Goal: Task Accomplishment & Management: Complete application form

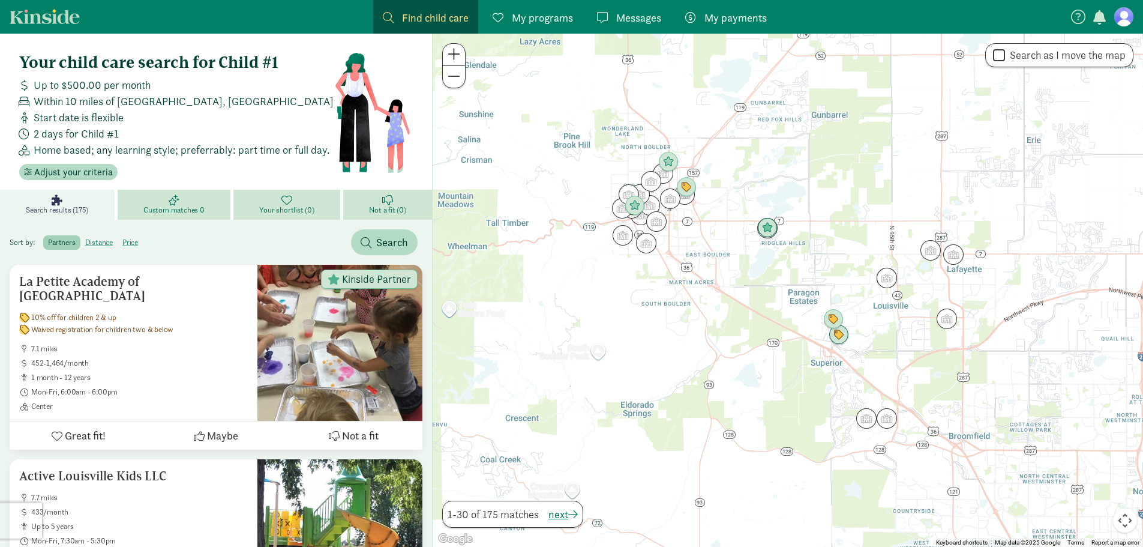
click at [1123, 17] on figure at bounding box center [1123, 16] width 19 height 19
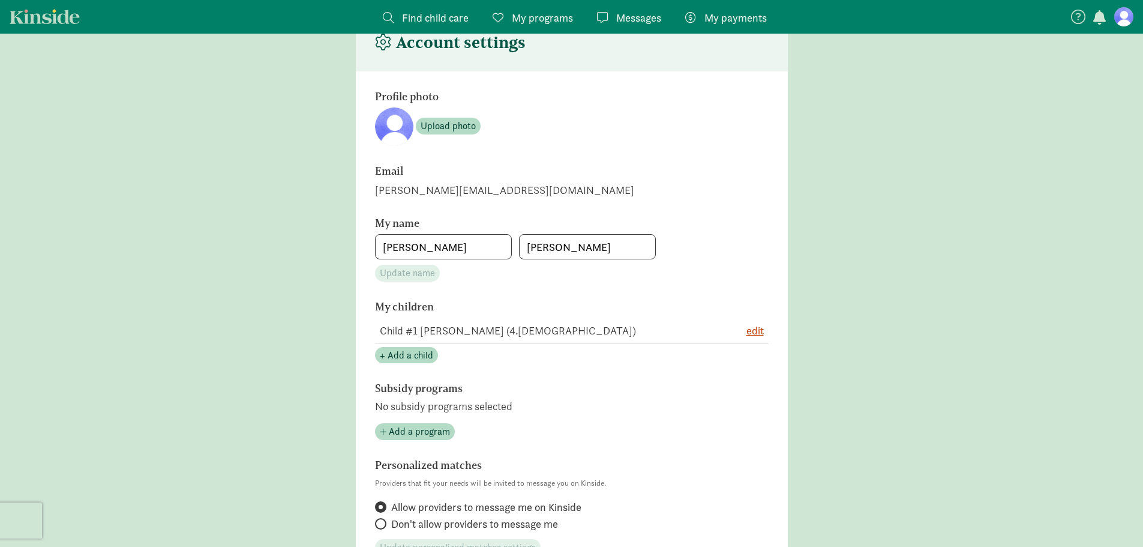
scroll to position [120, 0]
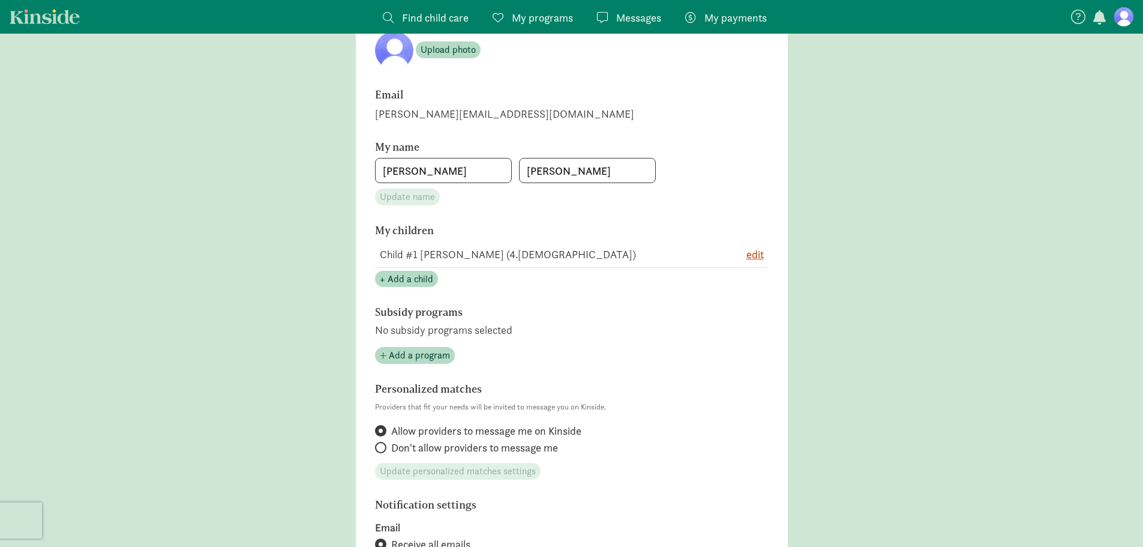
click at [532, 19] on span "My programs" at bounding box center [542, 18] width 61 height 16
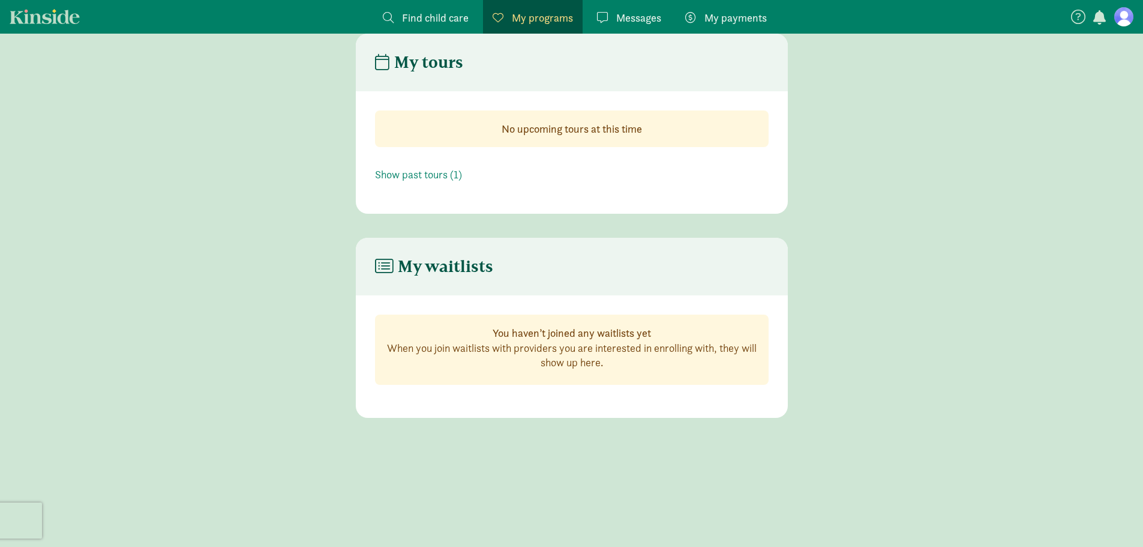
click at [457, 349] on p "When you join waitlists with providers you are interested in enrolling with, th…" at bounding box center [571, 355] width 373 height 29
click at [449, 267] on h4 "My waitlists" at bounding box center [434, 266] width 118 height 19
click at [425, 175] on link "Show past tours (1)" at bounding box center [418, 174] width 87 height 14
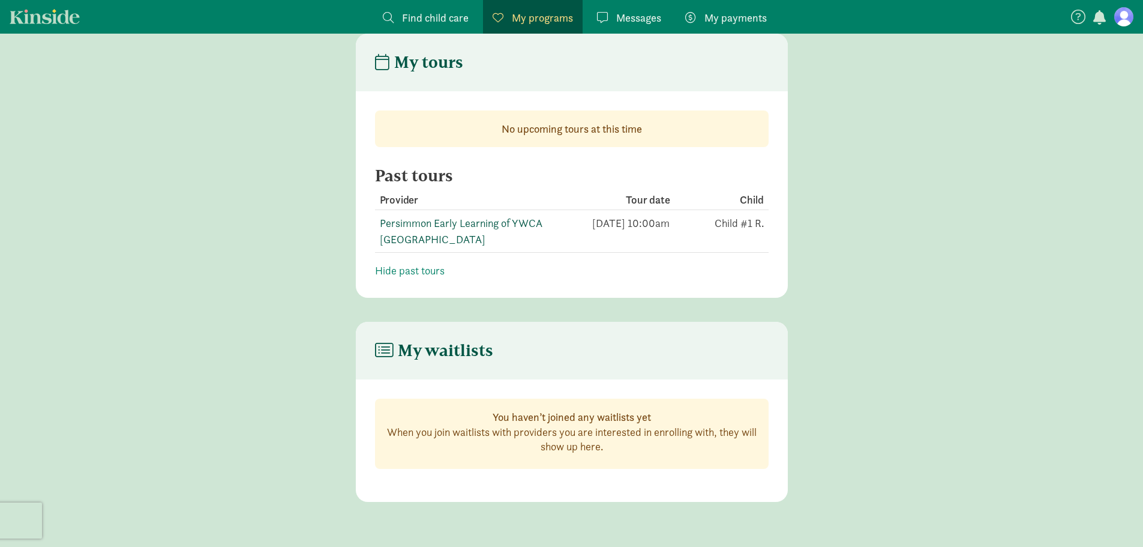
click at [422, 223] on link "Persimmon Early Learning of YWCA [GEOGRAPHIC_DATA]" at bounding box center [461, 231] width 163 height 30
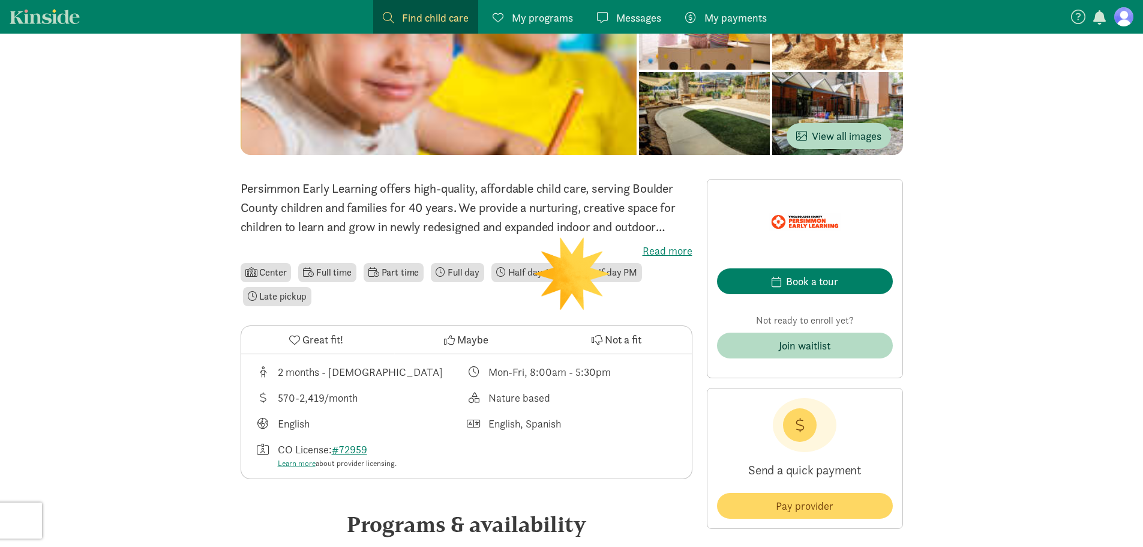
scroll to position [180, 0]
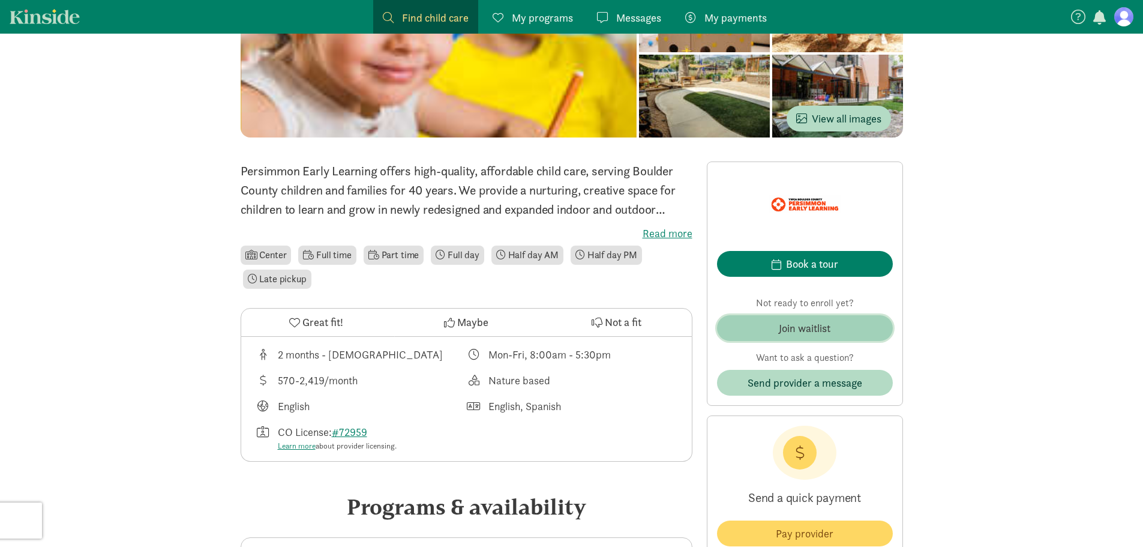
click at [824, 329] on div "Join waitlist" at bounding box center [805, 328] width 52 height 16
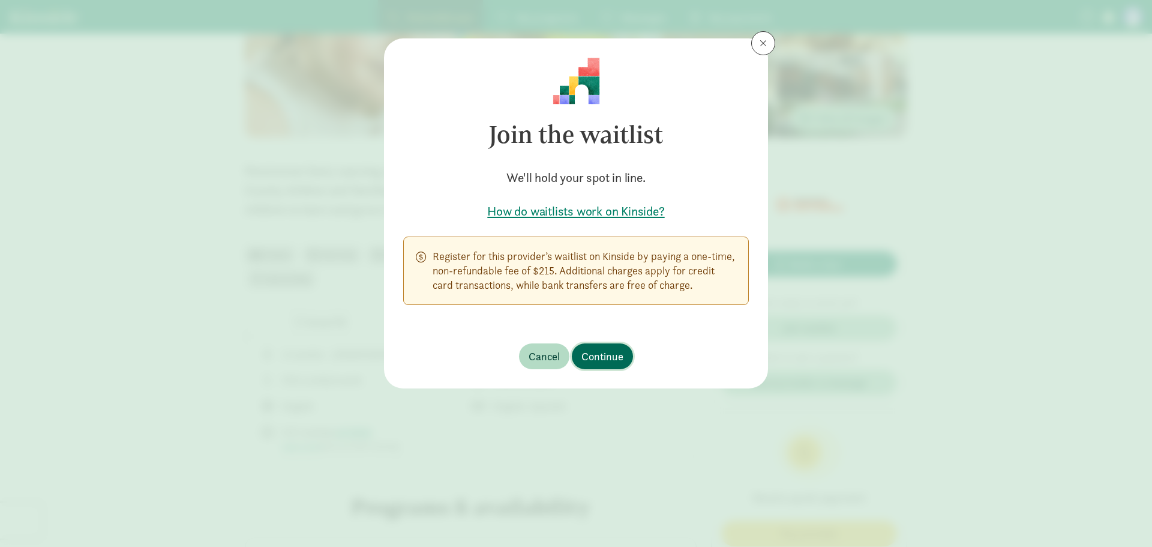
click at [620, 357] on span "Continue" at bounding box center [602, 356] width 42 height 16
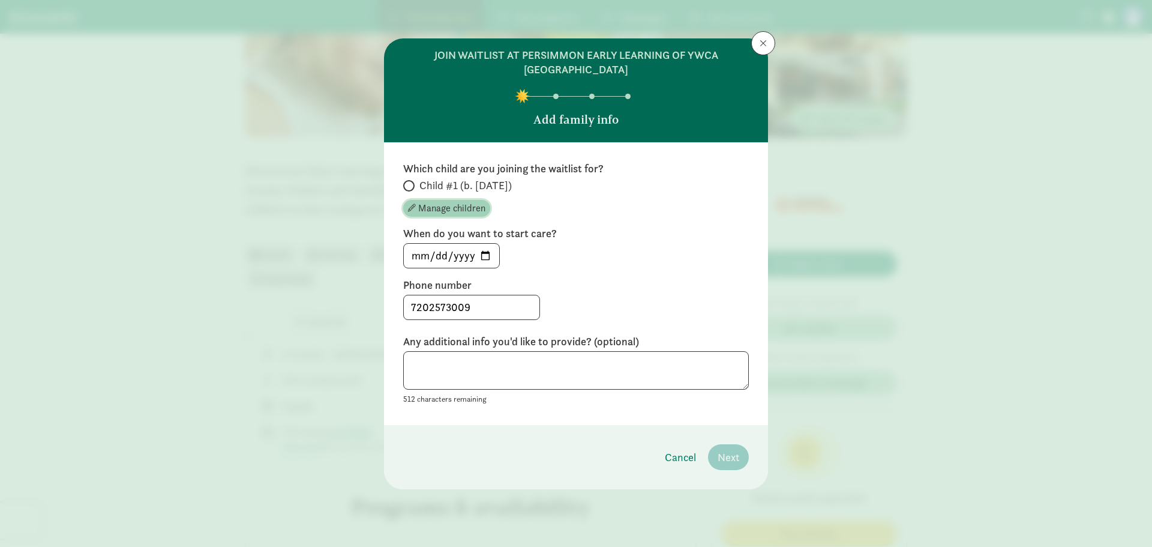
click at [436, 209] on span "Manage children" at bounding box center [451, 208] width 67 height 14
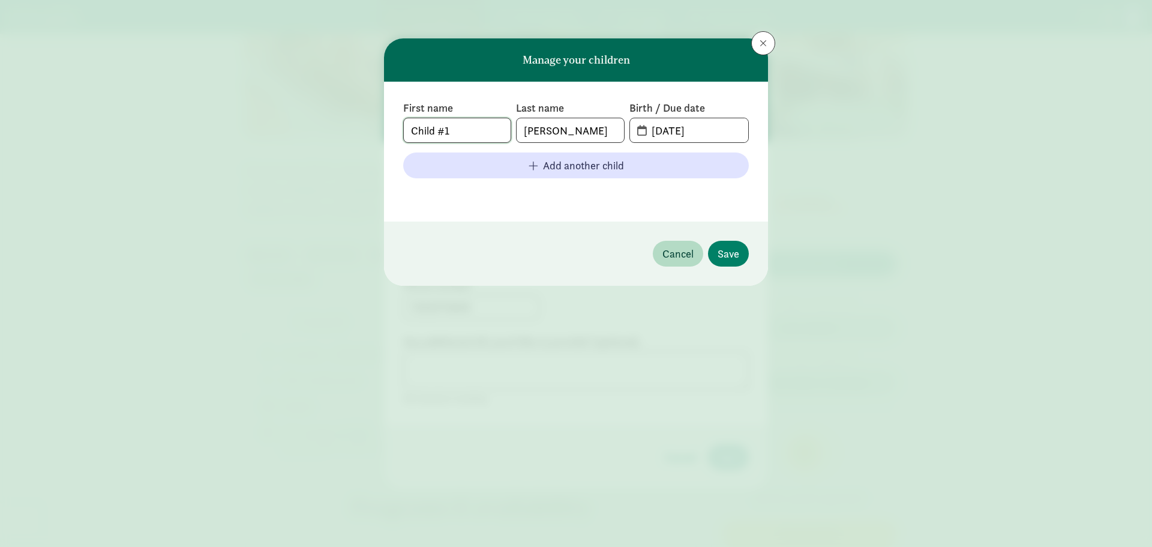
drag, startPoint x: 455, startPoint y: 132, endPoint x: 385, endPoint y: 130, distance: 69.6
click at [385, 130] on div "First name Child #1 Last name [PERSON_NAME] Birth / Due date [DATE] Add another…" at bounding box center [576, 152] width 384 height 140
type input "Skye"
click at [720, 244] on button "Save" at bounding box center [728, 254] width 41 height 26
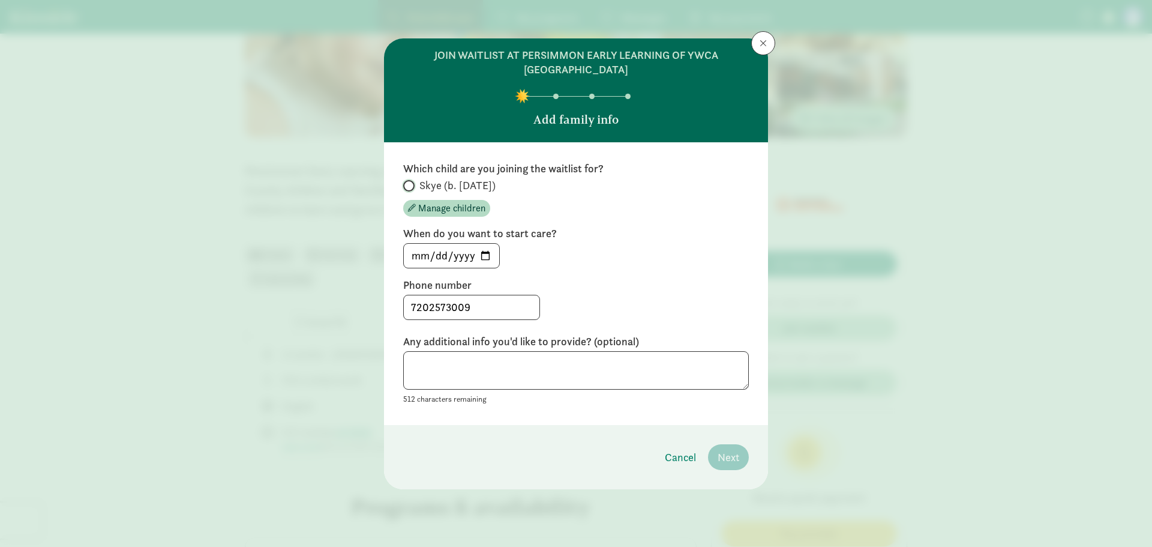
drag, startPoint x: 408, startPoint y: 184, endPoint x: 417, endPoint y: 197, distance: 15.5
click at [409, 184] on input "Skye (b. [DATE])" at bounding box center [407, 186] width 8 height 8
radio input "true"
click at [485, 256] on input "[DATE]" at bounding box center [451, 256] width 95 height 24
type input "[DATE]"
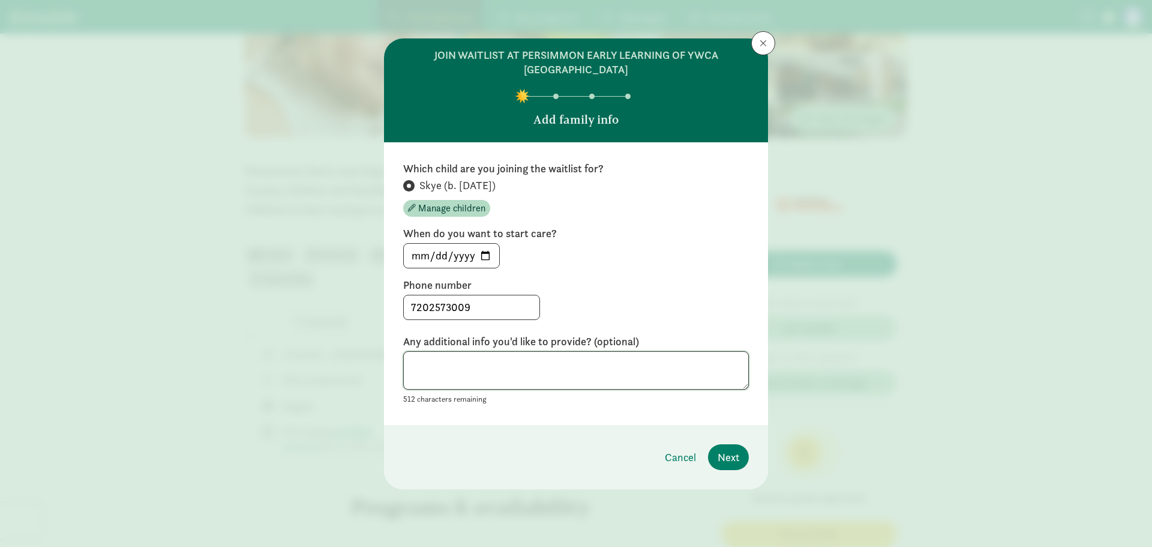
click at [499, 375] on textarea at bounding box center [576, 370] width 346 height 39
type textarea "Thinking of starting MWF full days, and likely eventually increasing to full ti…"
click at [736, 456] on span "Next" at bounding box center [728, 457] width 22 height 16
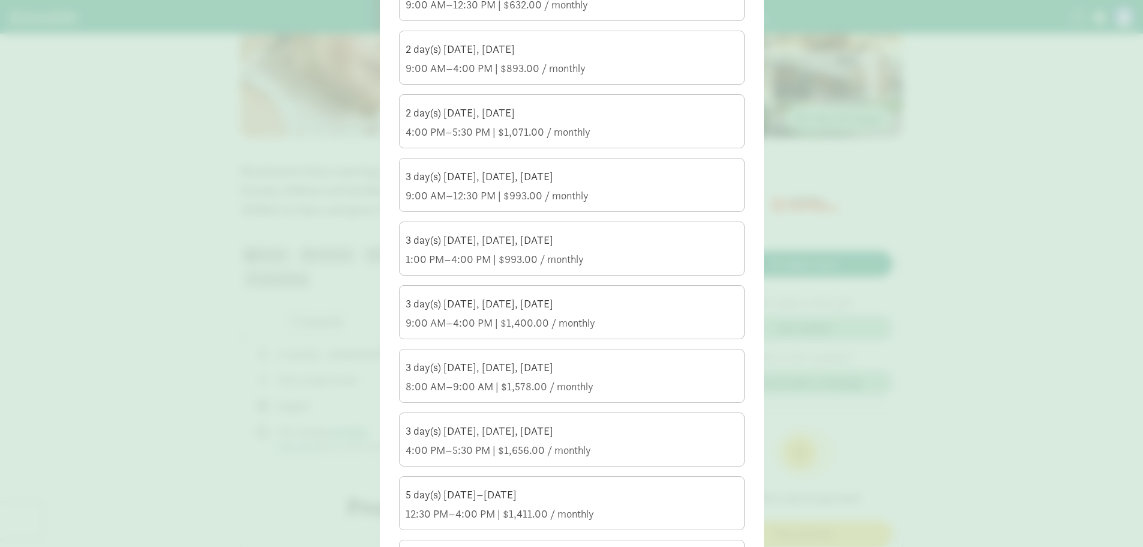
scroll to position [300, 0]
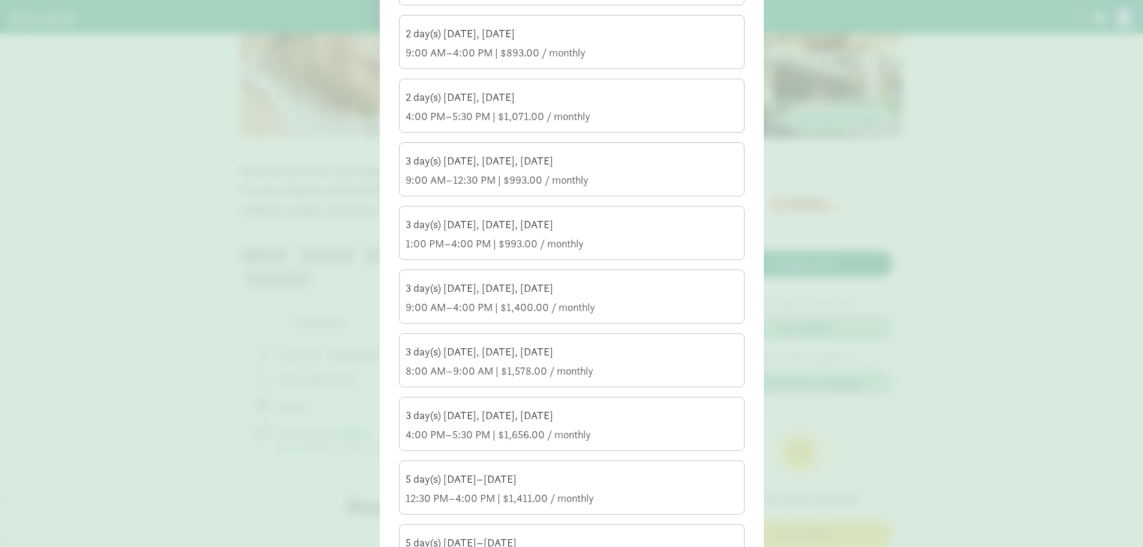
click at [631, 295] on div "3 day(s) [DATE], [DATE], [DATE]" at bounding box center [572, 288] width 332 height 14
click at [0, 0] on input "3 day(s) [DATE], [DATE], [DATE] 9:00 AM–4:00 PM | $1,400.00 / monthly" at bounding box center [0, 0] width 0 height 0
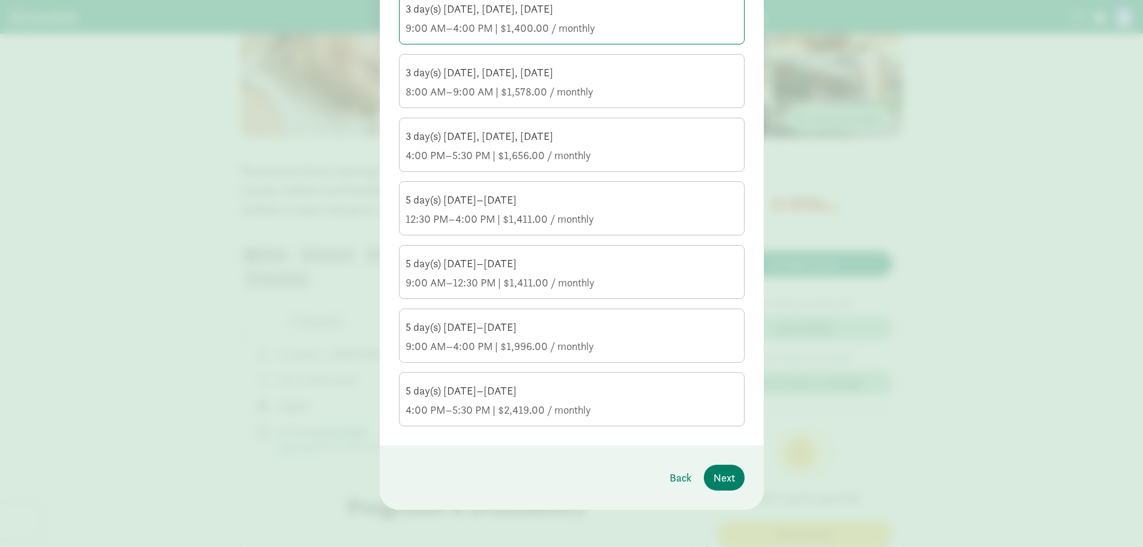
scroll to position [580, 0]
click at [729, 474] on span "Next" at bounding box center [724, 476] width 22 height 16
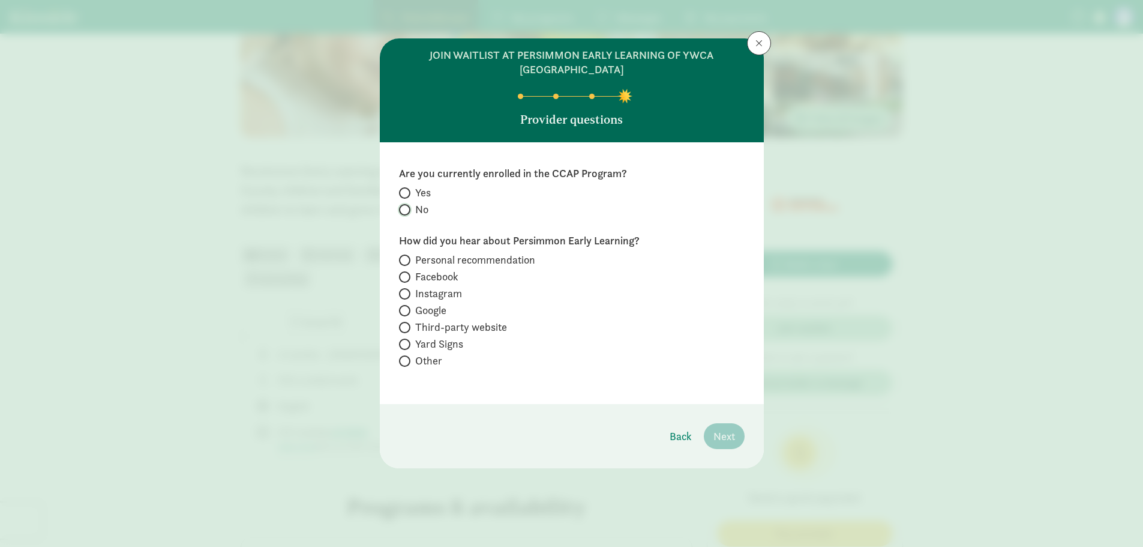
click at [402, 213] on input "No" at bounding box center [403, 210] width 8 height 8
radio input "true"
click at [403, 260] on input "Personal recommendation" at bounding box center [403, 260] width 8 height 8
radio input "true"
click at [711, 431] on button "Next" at bounding box center [724, 436] width 41 height 26
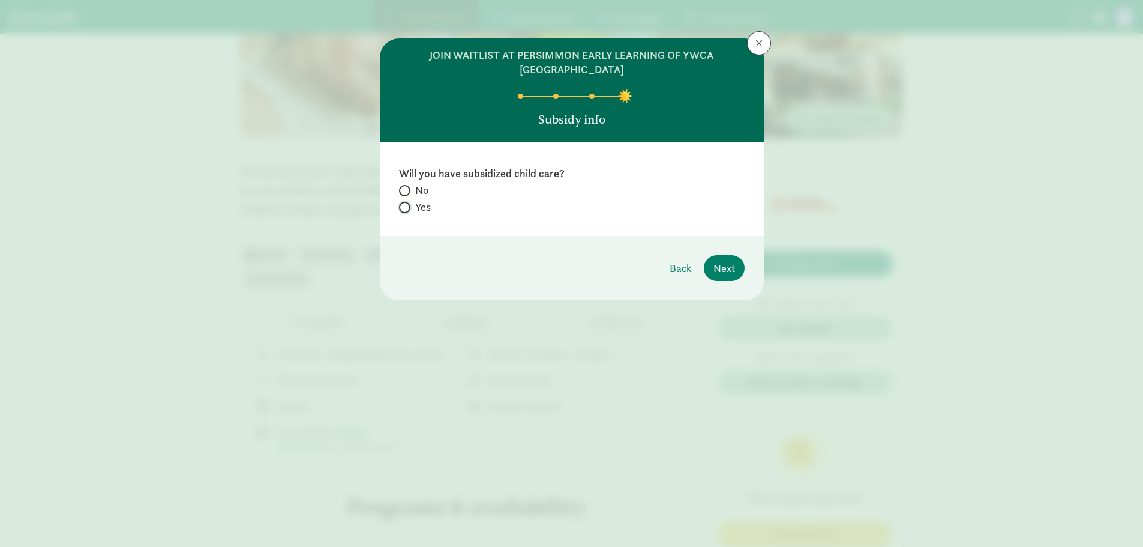
click at [403, 208] on input "Yes" at bounding box center [403, 207] width 8 height 8
radio input "true"
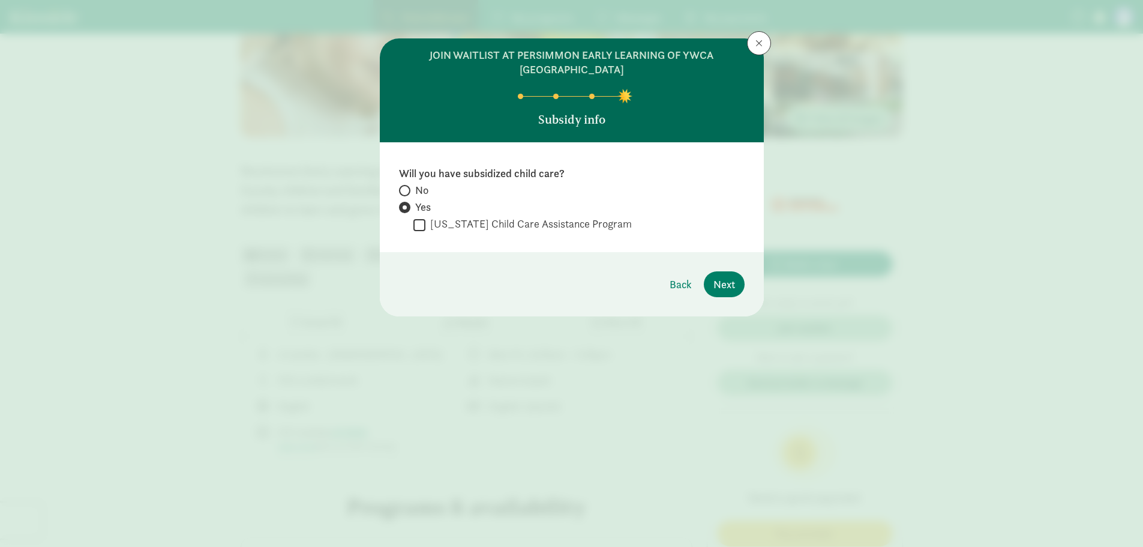
click at [420, 224] on input "[US_STATE] Child Care Assistance Program" at bounding box center [419, 225] width 12 height 16
checkbox input "true"
click at [732, 278] on span "Next" at bounding box center [724, 284] width 22 height 16
